Goal: Task Accomplishment & Management: Complete application form

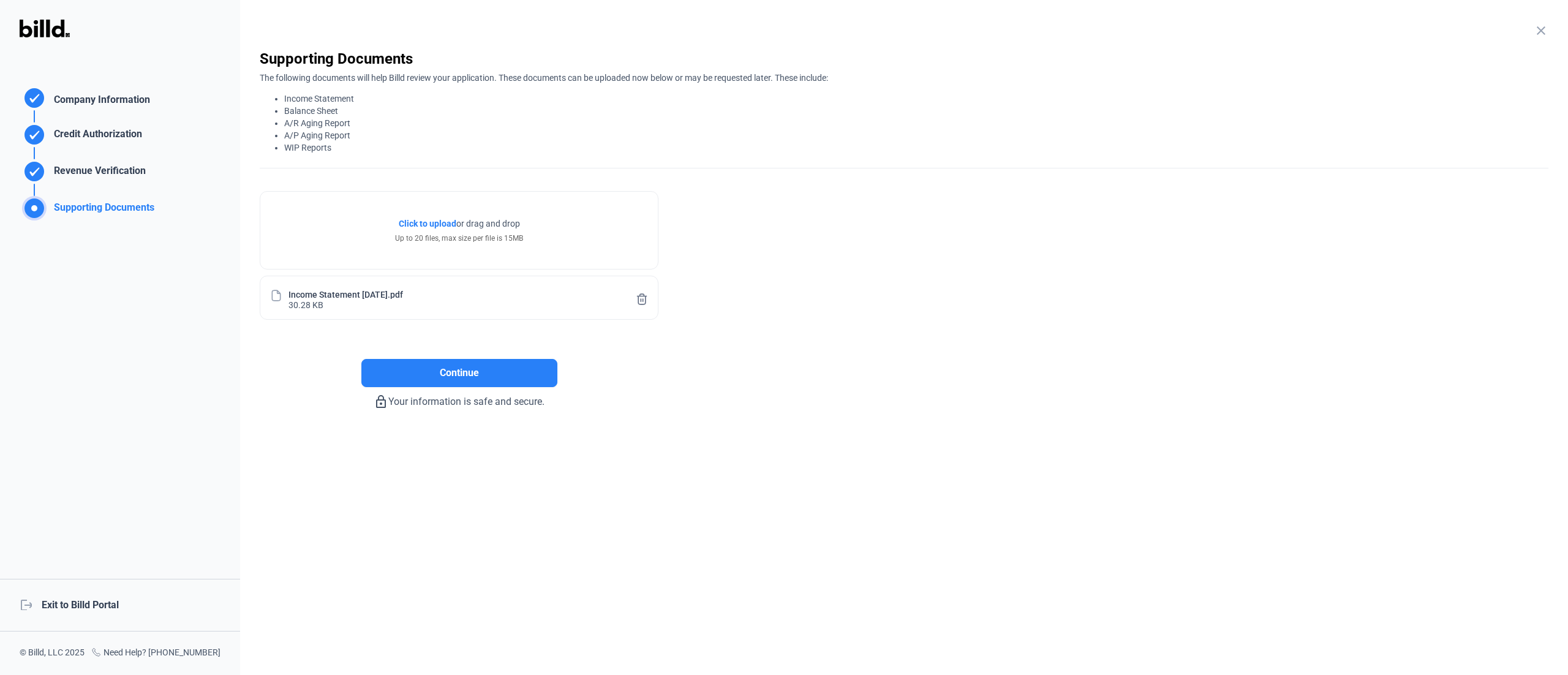
click at [750, 513] on div "close Company Information Please enter your company information below. Business…" at bounding box center [904, 337] width 1328 height 675
click at [517, 374] on button "Continue" at bounding box center [459, 373] width 196 height 28
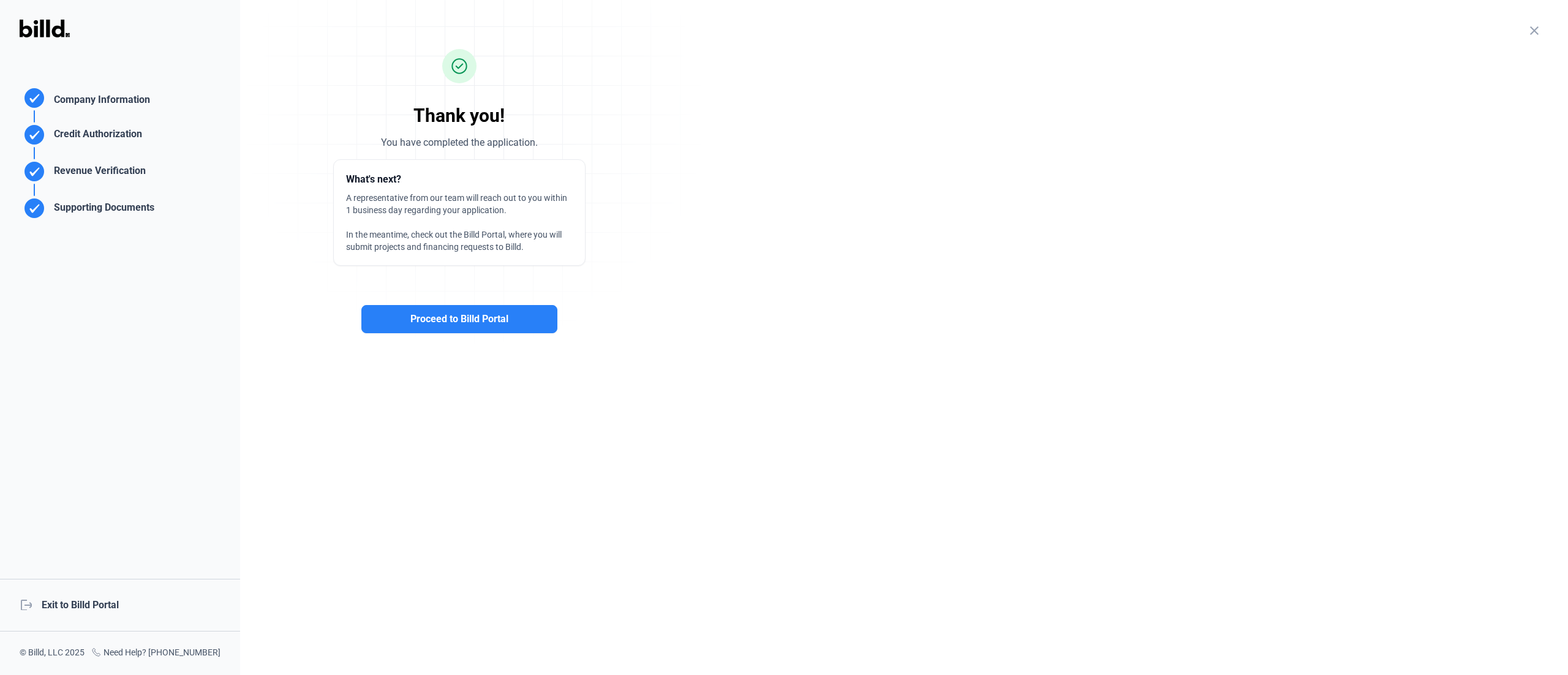
click at [98, 171] on div "Revenue Verification" at bounding box center [97, 174] width 96 height 20
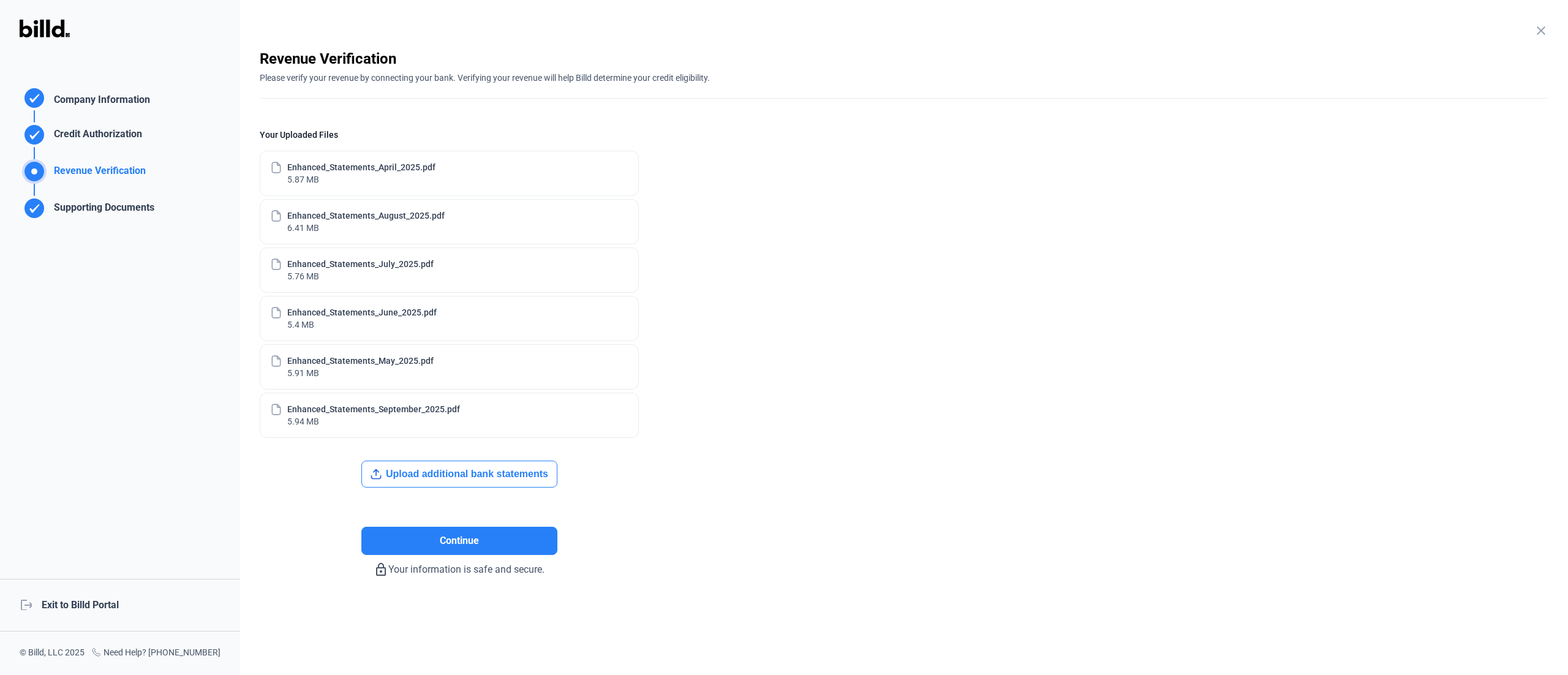
click at [152, 212] on div "Supporting Documents" at bounding box center [102, 211] width 105 height 20
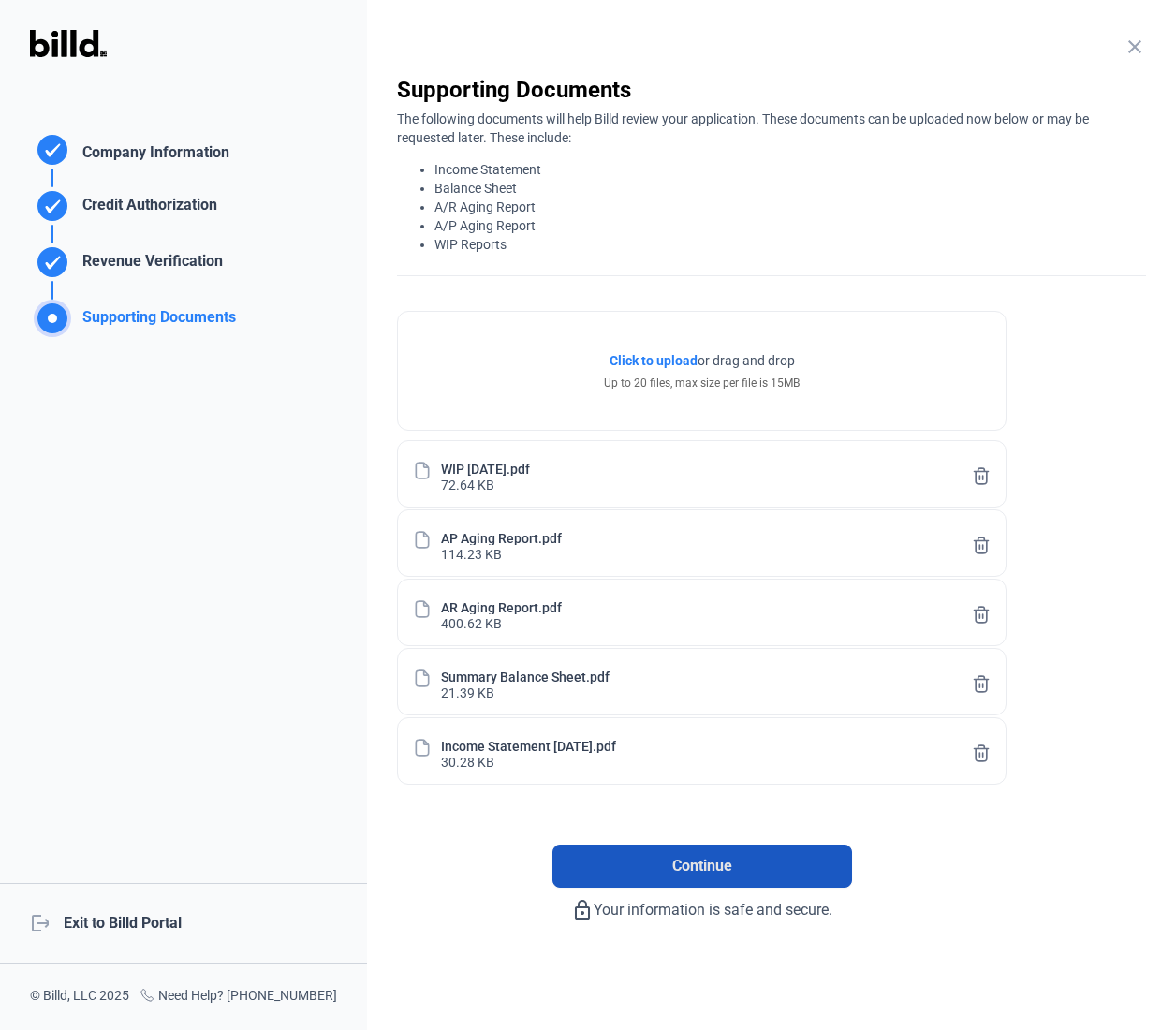
click at [714, 859] on span "Continue" at bounding box center [701, 865] width 60 height 22
